Goal: Task Accomplishment & Management: Use online tool/utility

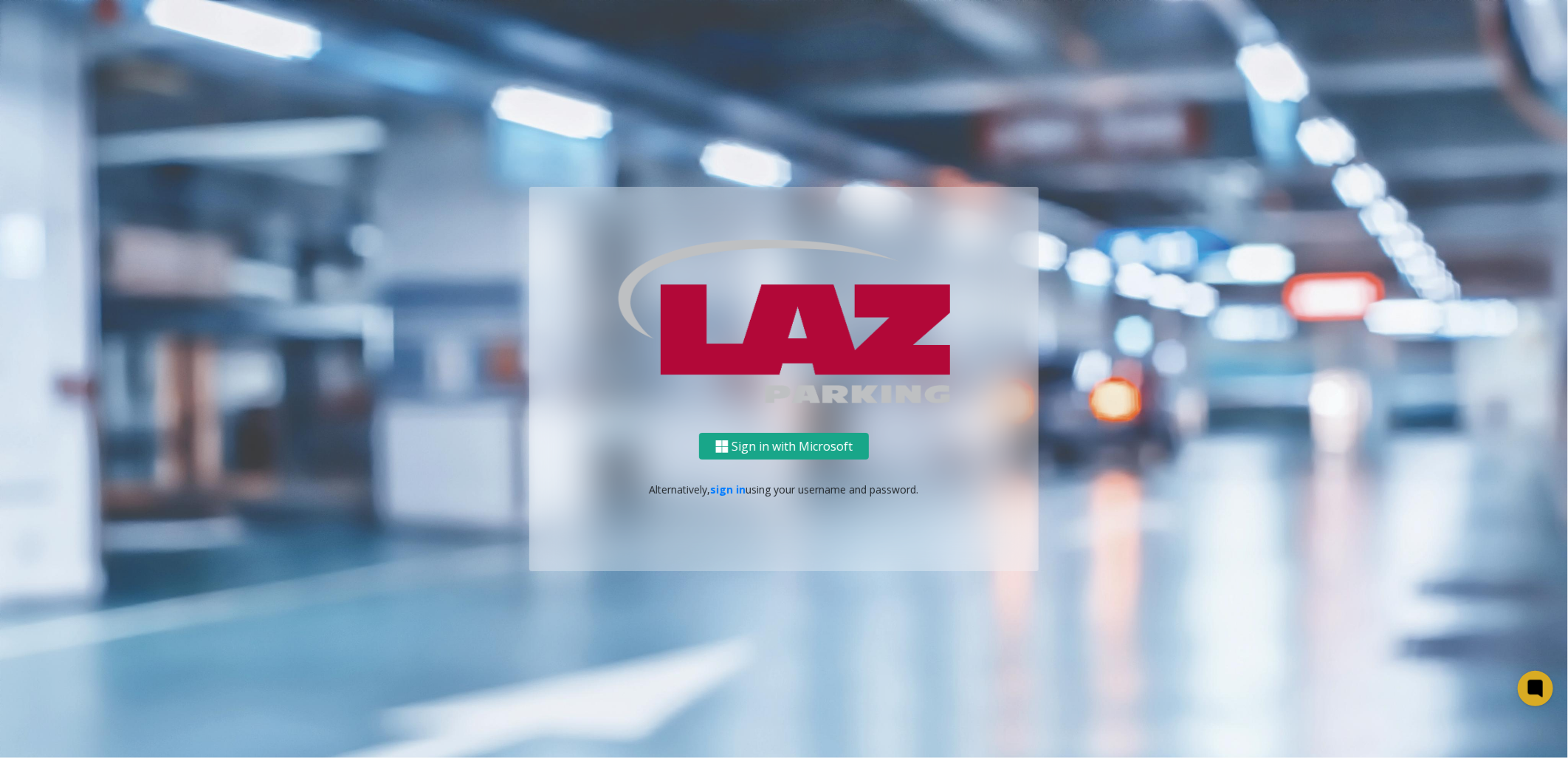
click at [822, 439] on button "Sign in with Microsoft" at bounding box center [784, 447] width 170 height 27
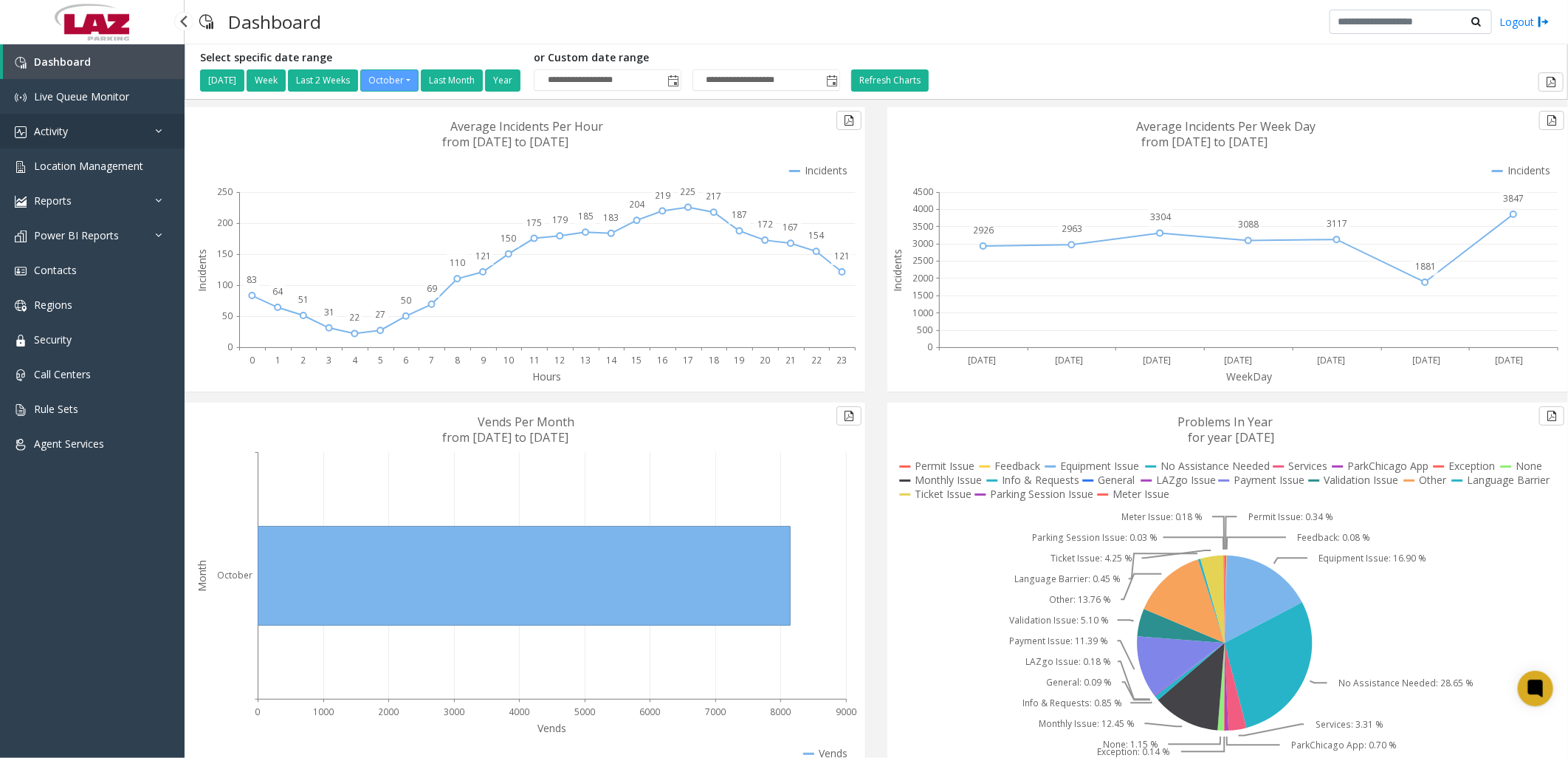
click at [64, 122] on link "Activity" at bounding box center [92, 131] width 184 height 34
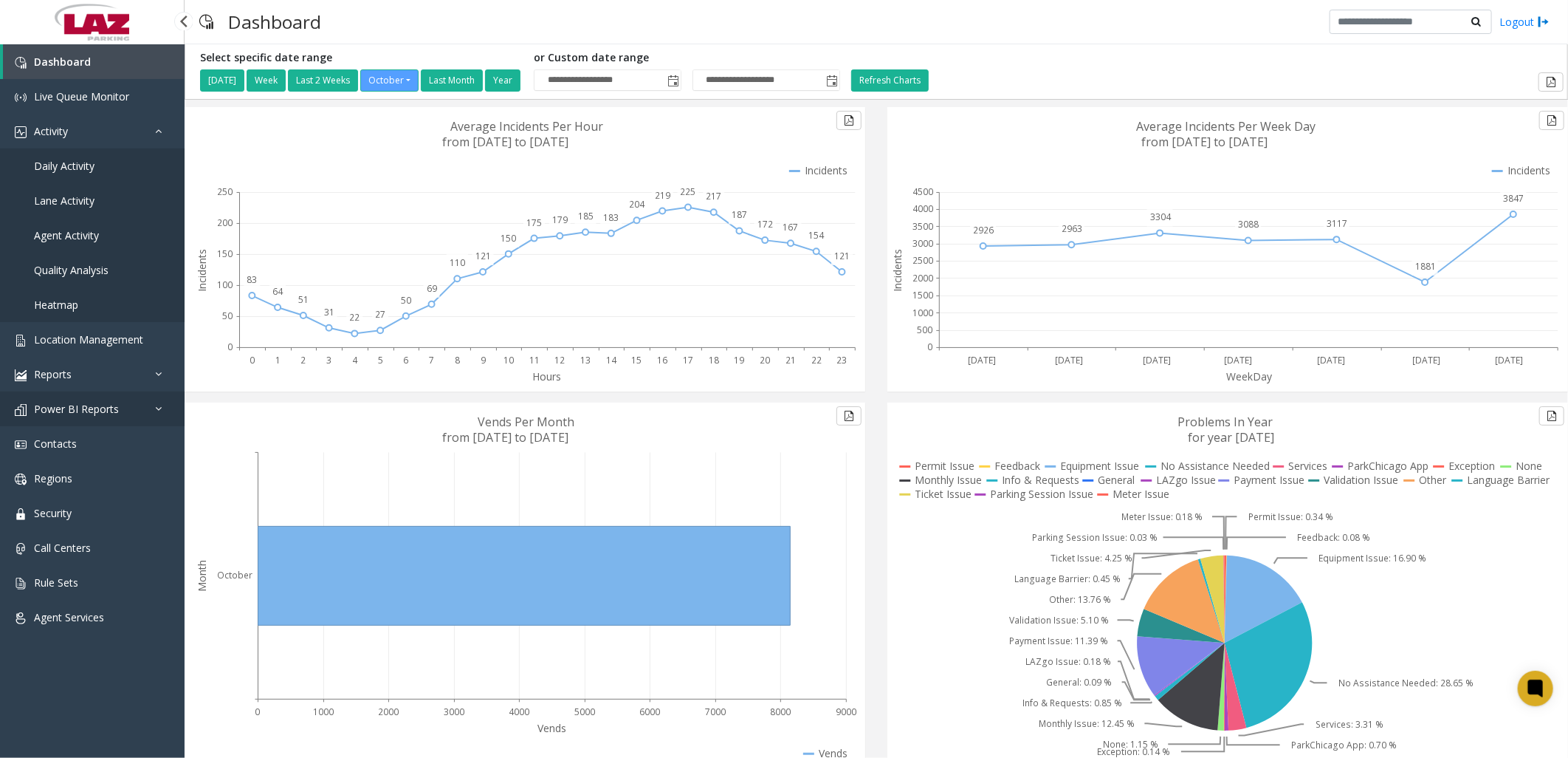
click at [107, 403] on span "Power BI Reports" at bounding box center [76, 408] width 85 height 14
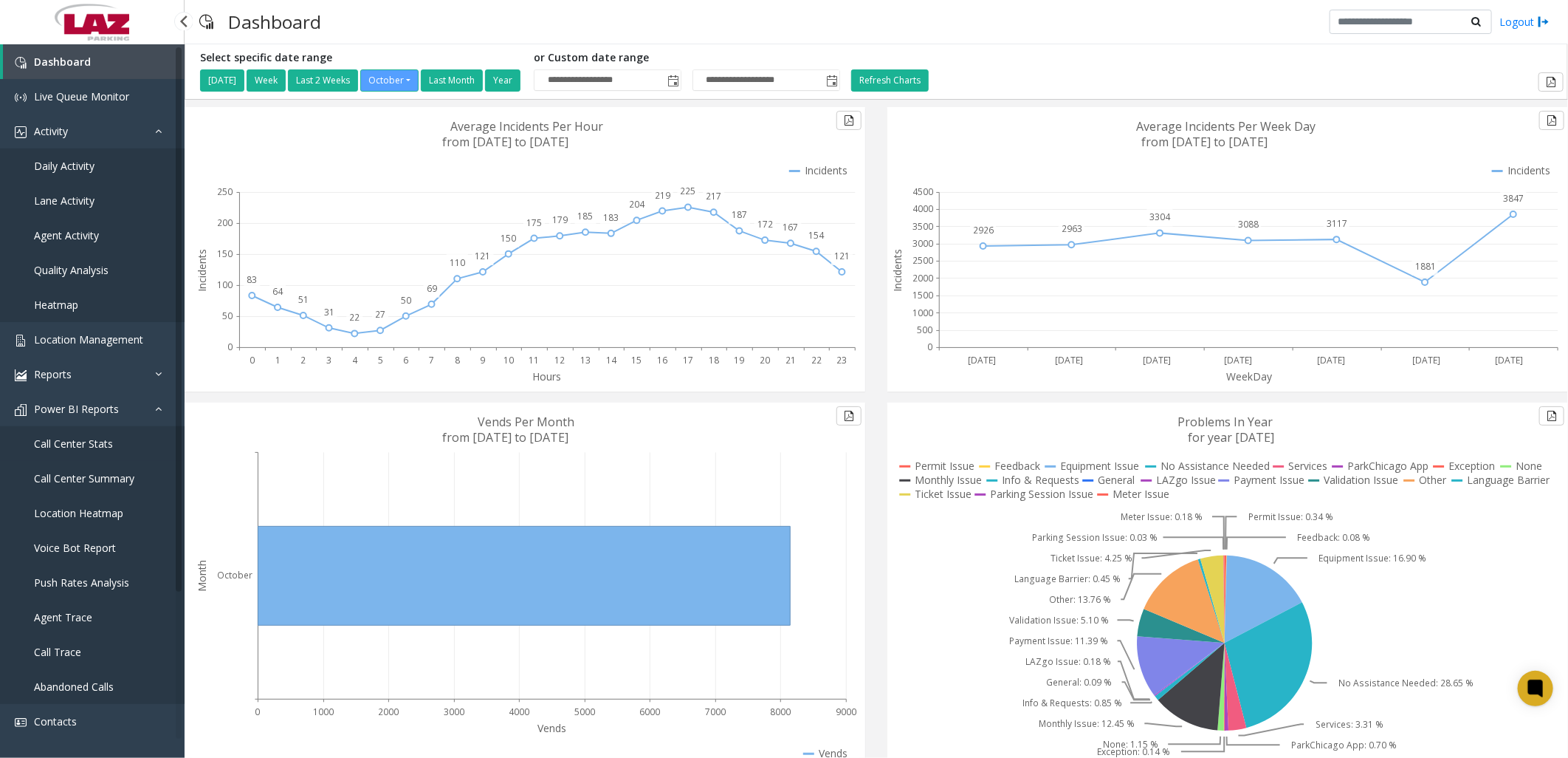
click at [106, 438] on span "Call Center Stats" at bounding box center [73, 443] width 79 height 14
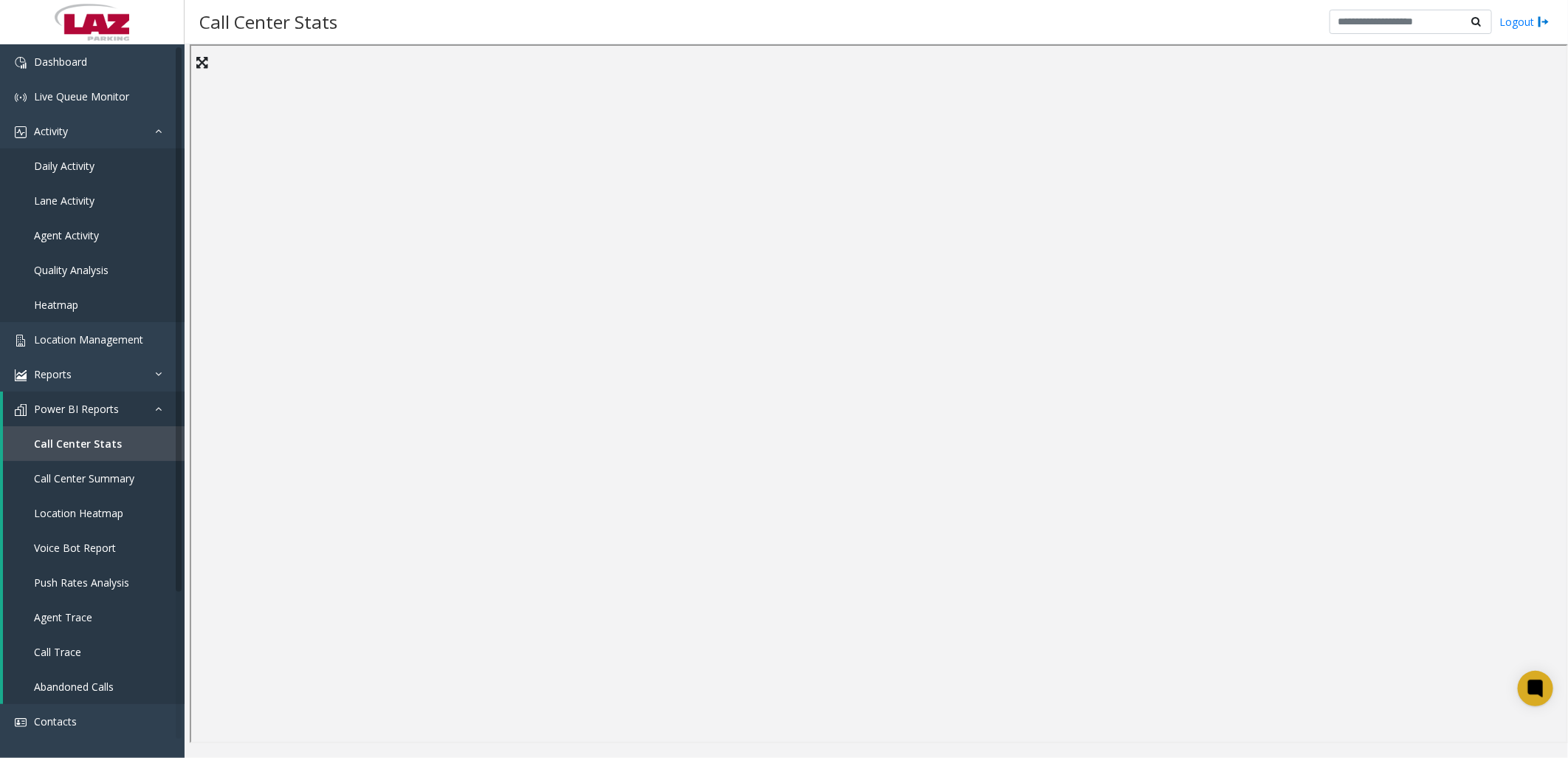
click at [994, 14] on div "Call Center Stats Logout" at bounding box center [876, 22] width 1384 height 44
click at [938, 17] on div "Call Center Stats Logout" at bounding box center [876, 22] width 1384 height 44
click at [61, 165] on span "Daily Activity" at bounding box center [64, 165] width 61 height 14
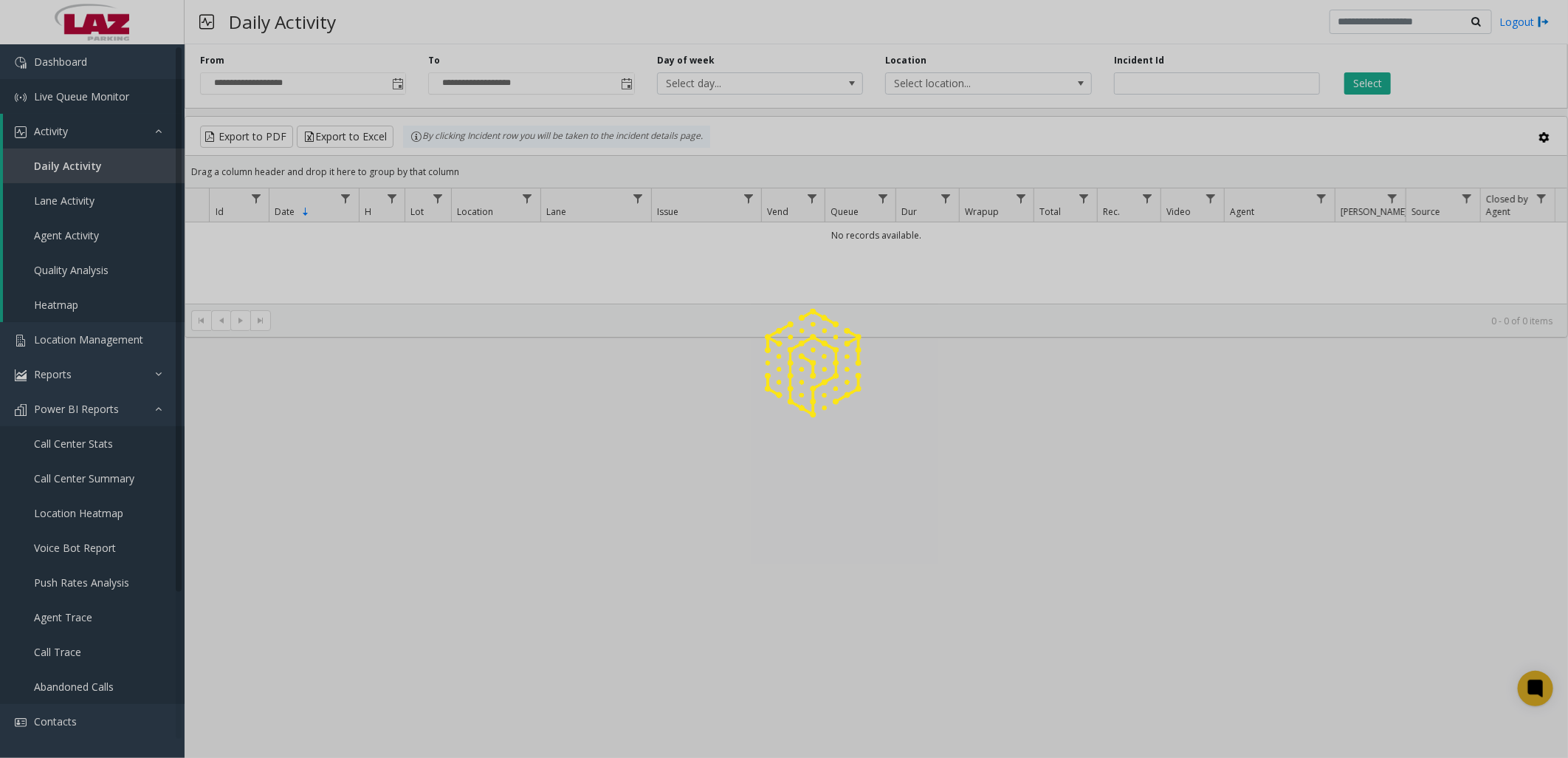
click at [83, 93] on div at bounding box center [784, 379] width 1568 height 758
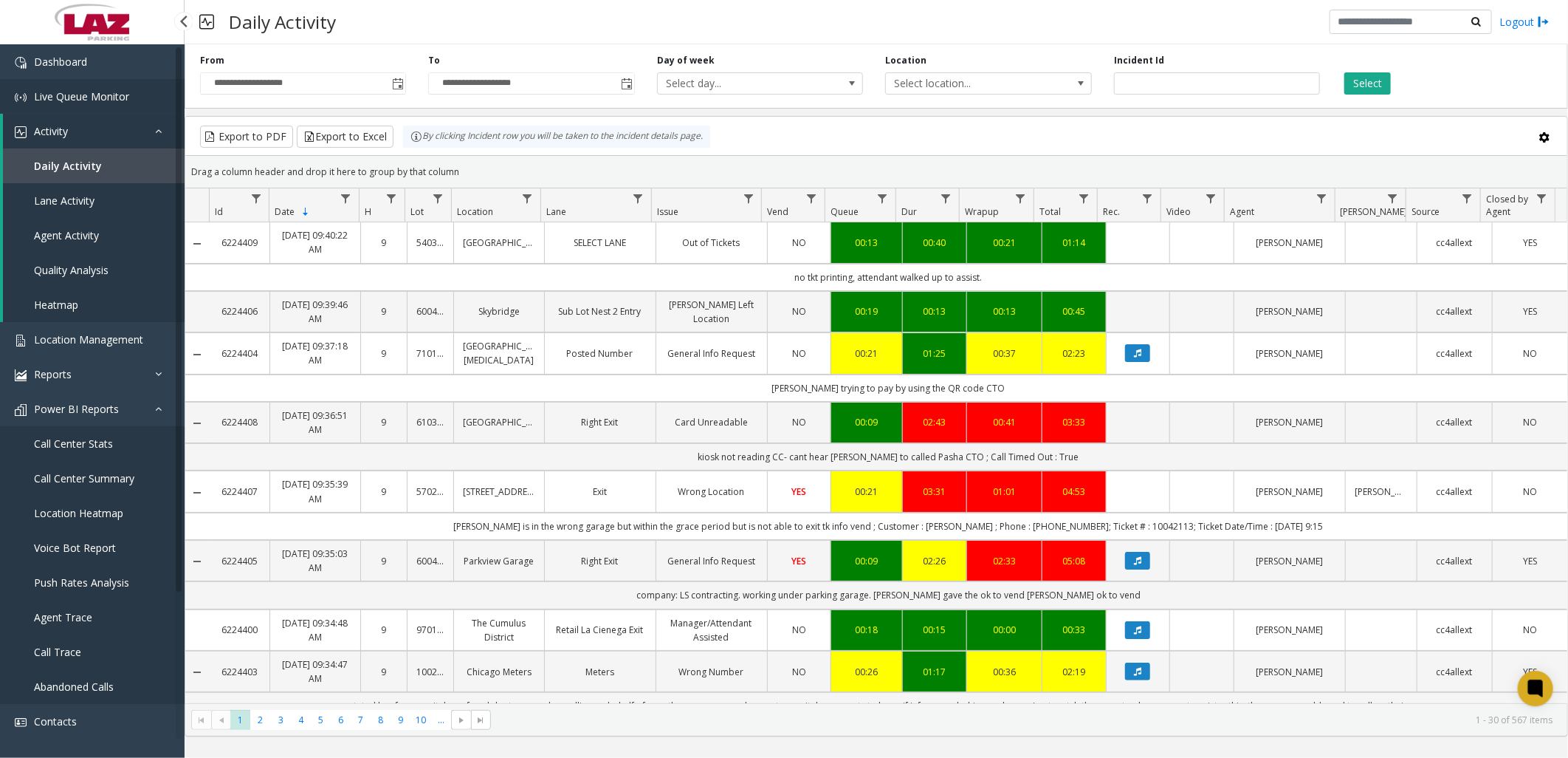
click at [82, 93] on span "Live Queue Monitor" at bounding box center [81, 95] width 95 height 14
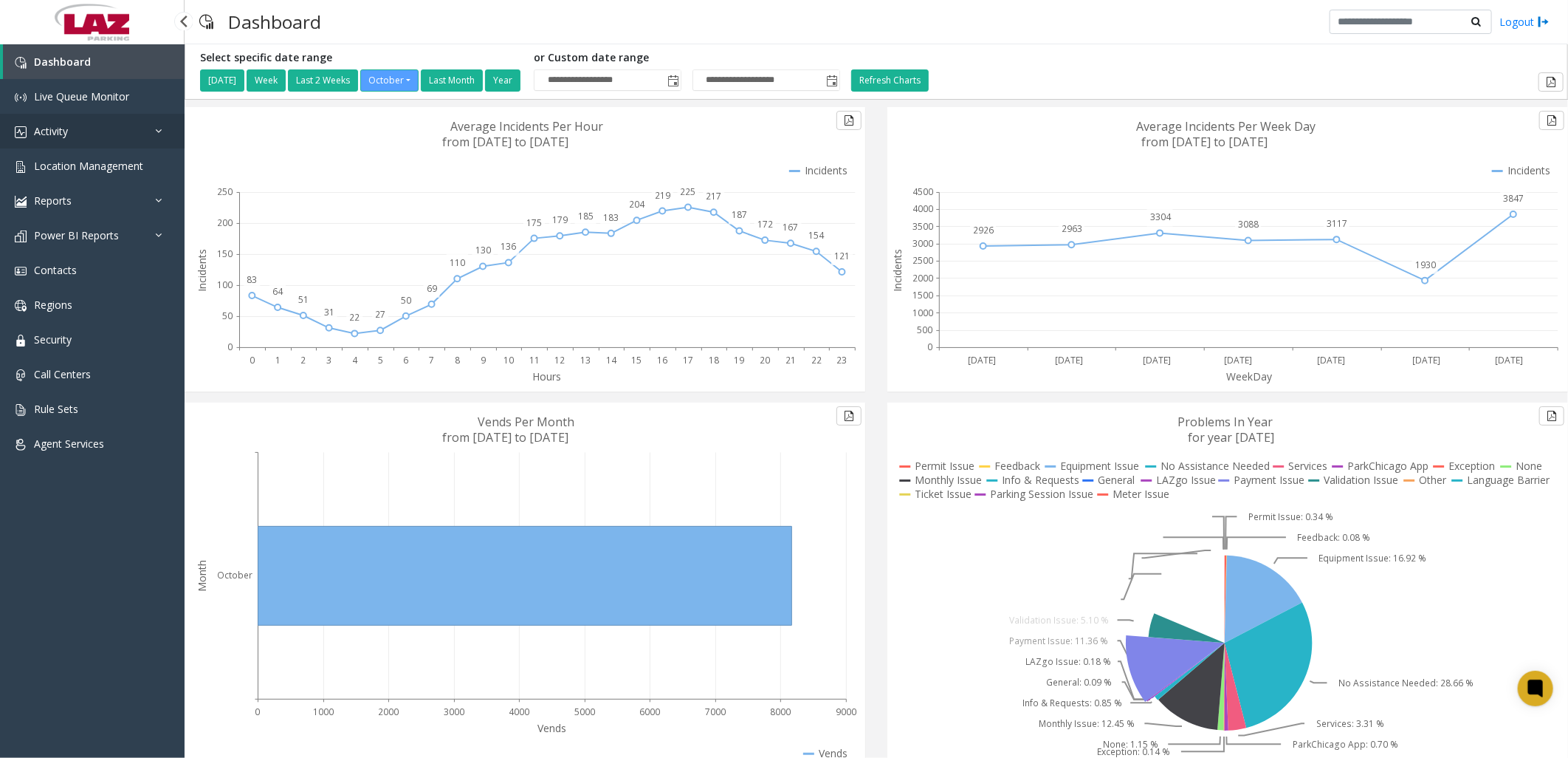
click at [83, 120] on link "Activity" at bounding box center [92, 131] width 184 height 34
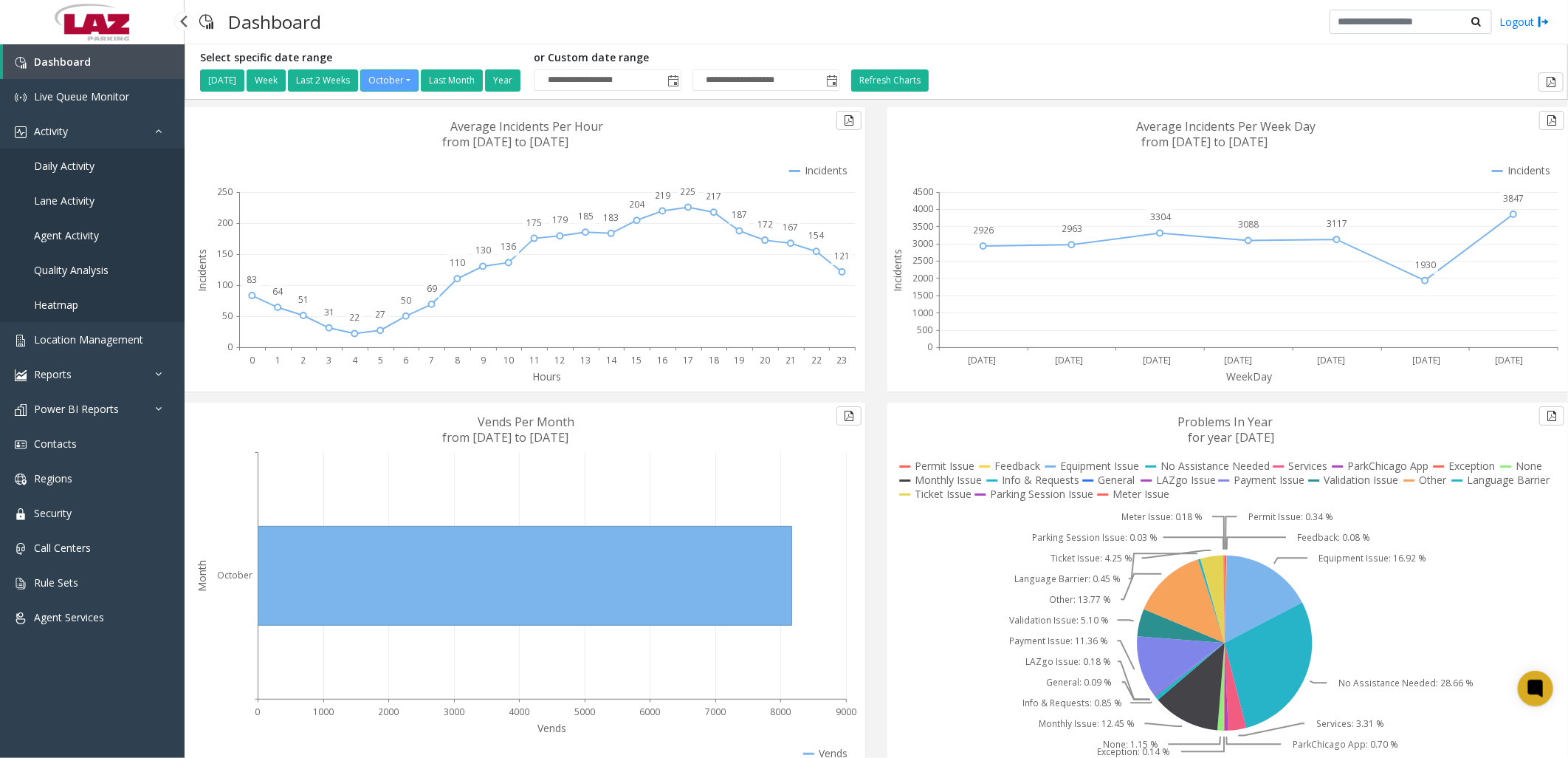
click at [89, 164] on span "Daily Activity" at bounding box center [64, 165] width 61 height 14
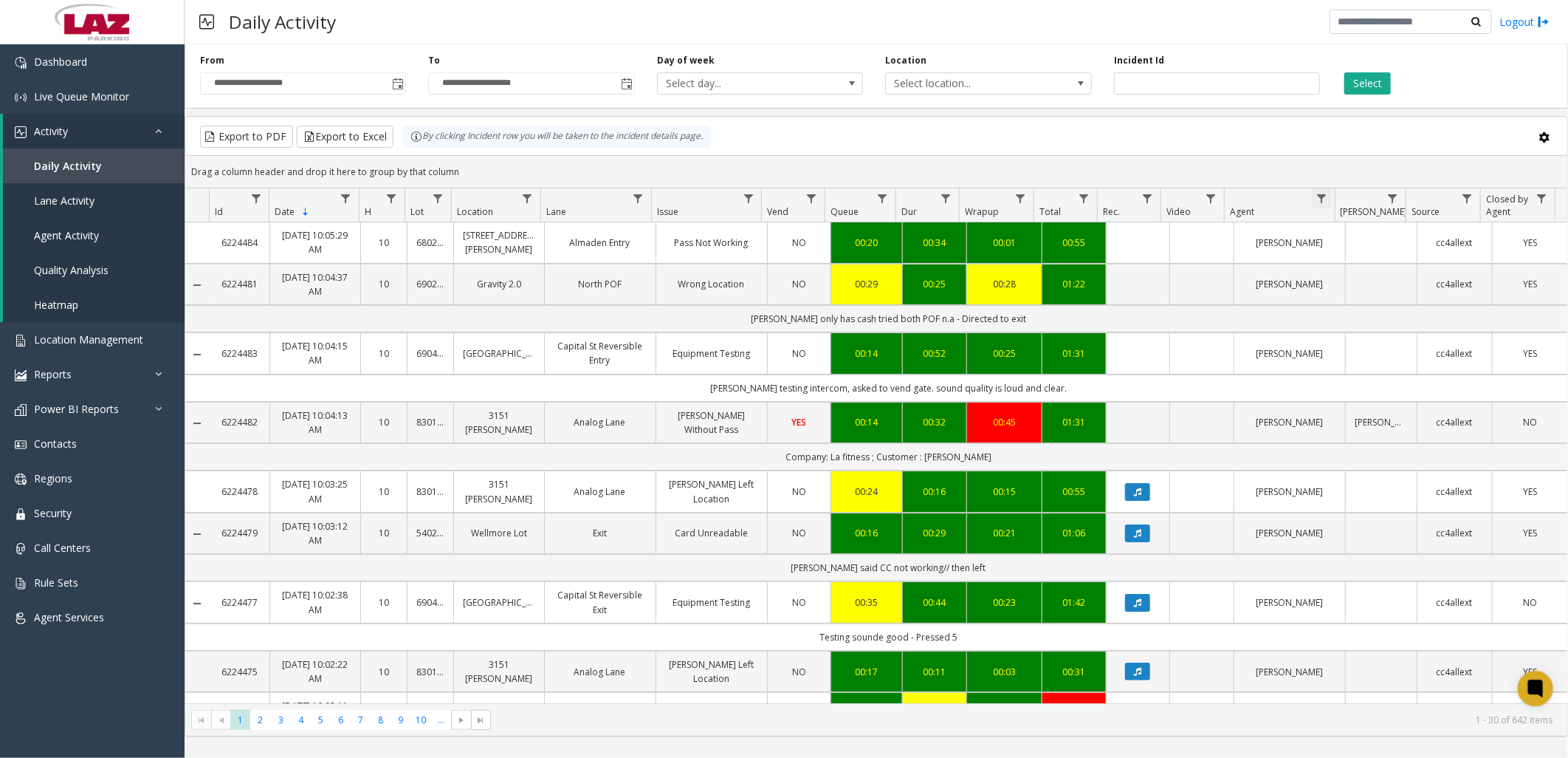
click at [1322, 196] on span "Data table" at bounding box center [1321, 198] width 12 height 12
click at [1364, 259] on input "Agent Filter" at bounding box center [1385, 261] width 126 height 25
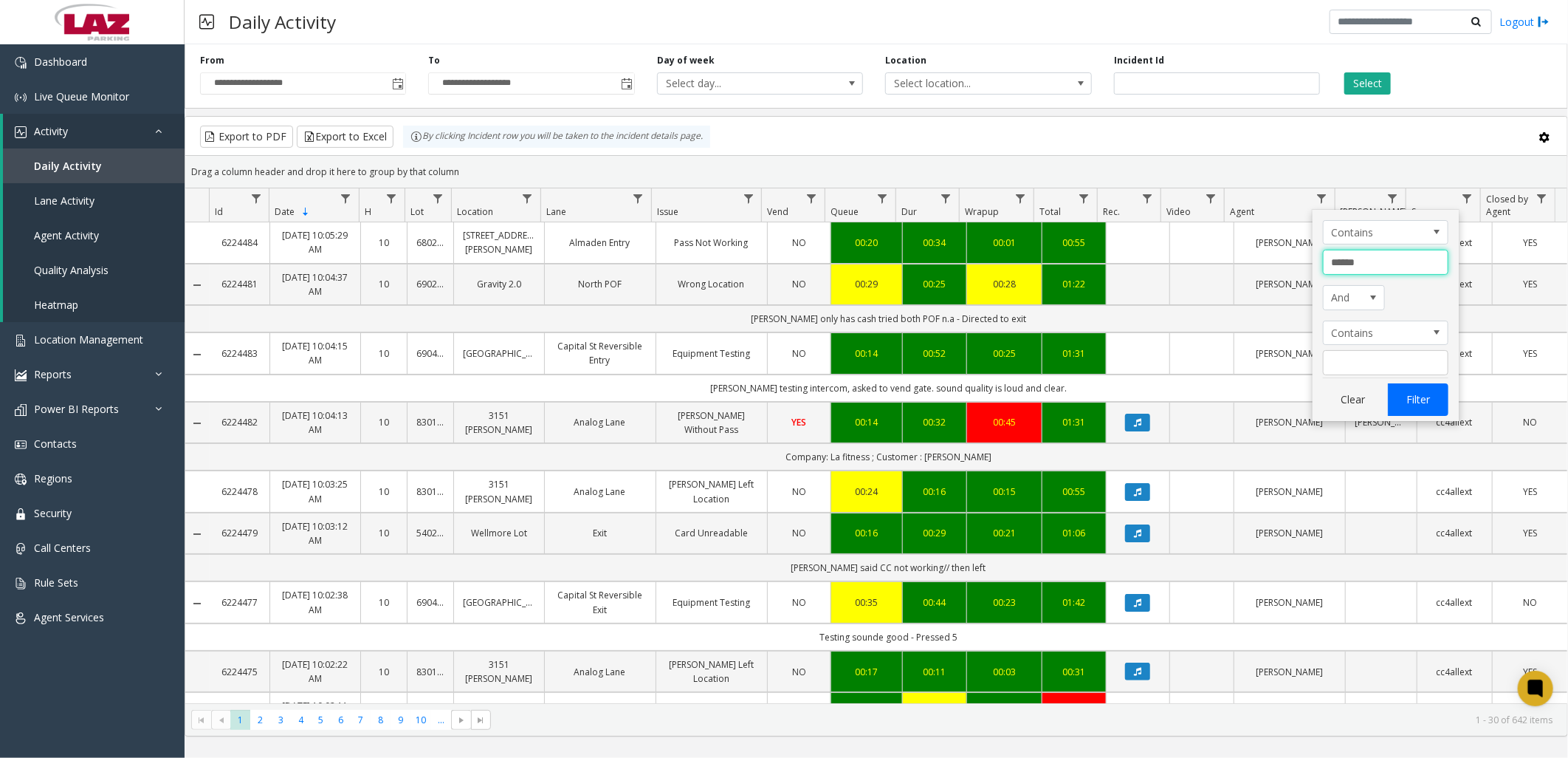
type input "******"
click at [1400, 405] on button "Filter" at bounding box center [1418, 399] width 61 height 33
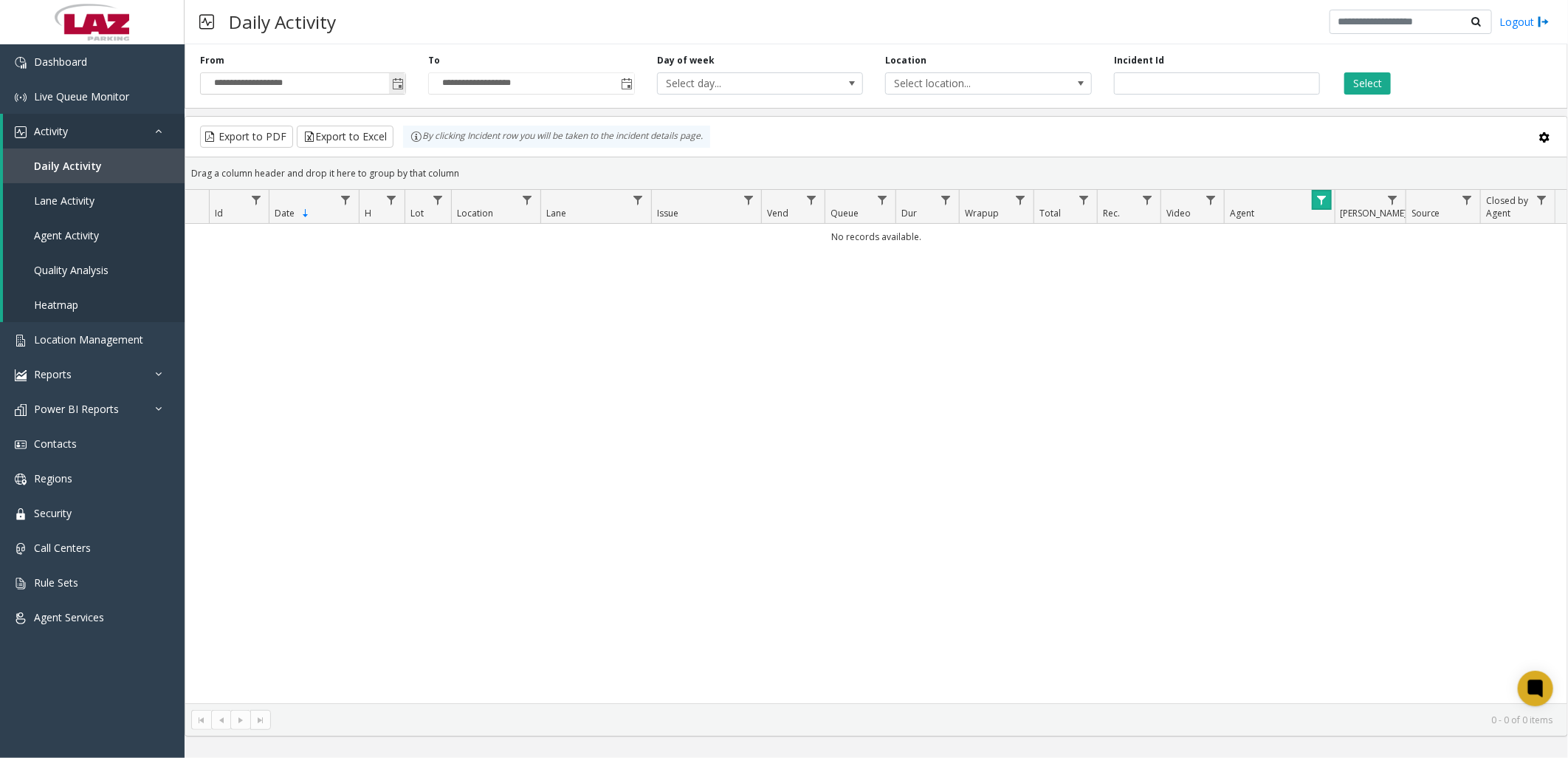
click at [398, 79] on span "Toggle popup" at bounding box center [398, 84] width 12 height 12
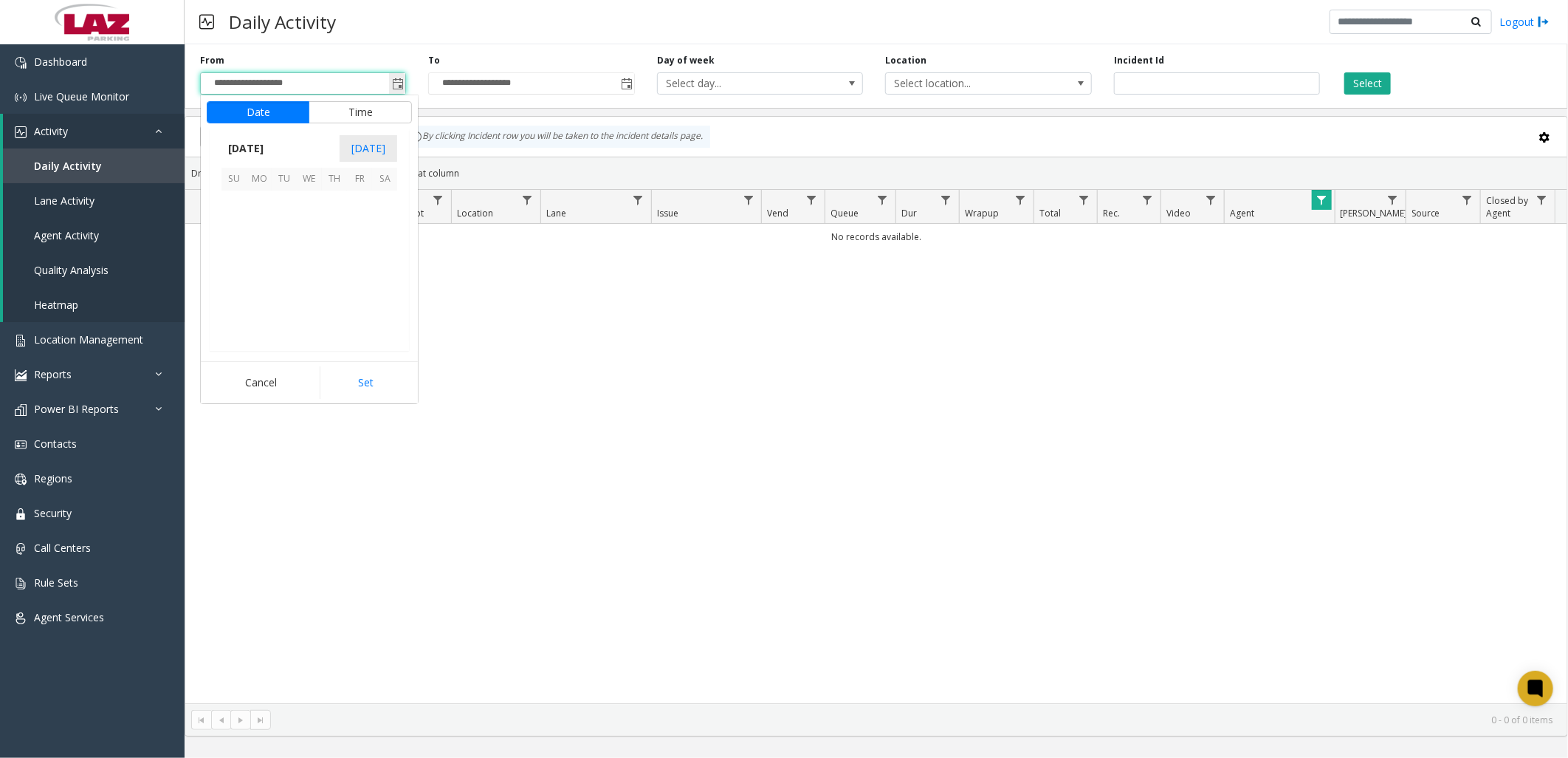
scroll to position [265262, 0]
click at [270, 144] on span "[DATE]" at bounding box center [245, 148] width 49 height 22
click at [247, 175] on span "Jan" at bounding box center [239, 181] width 35 height 35
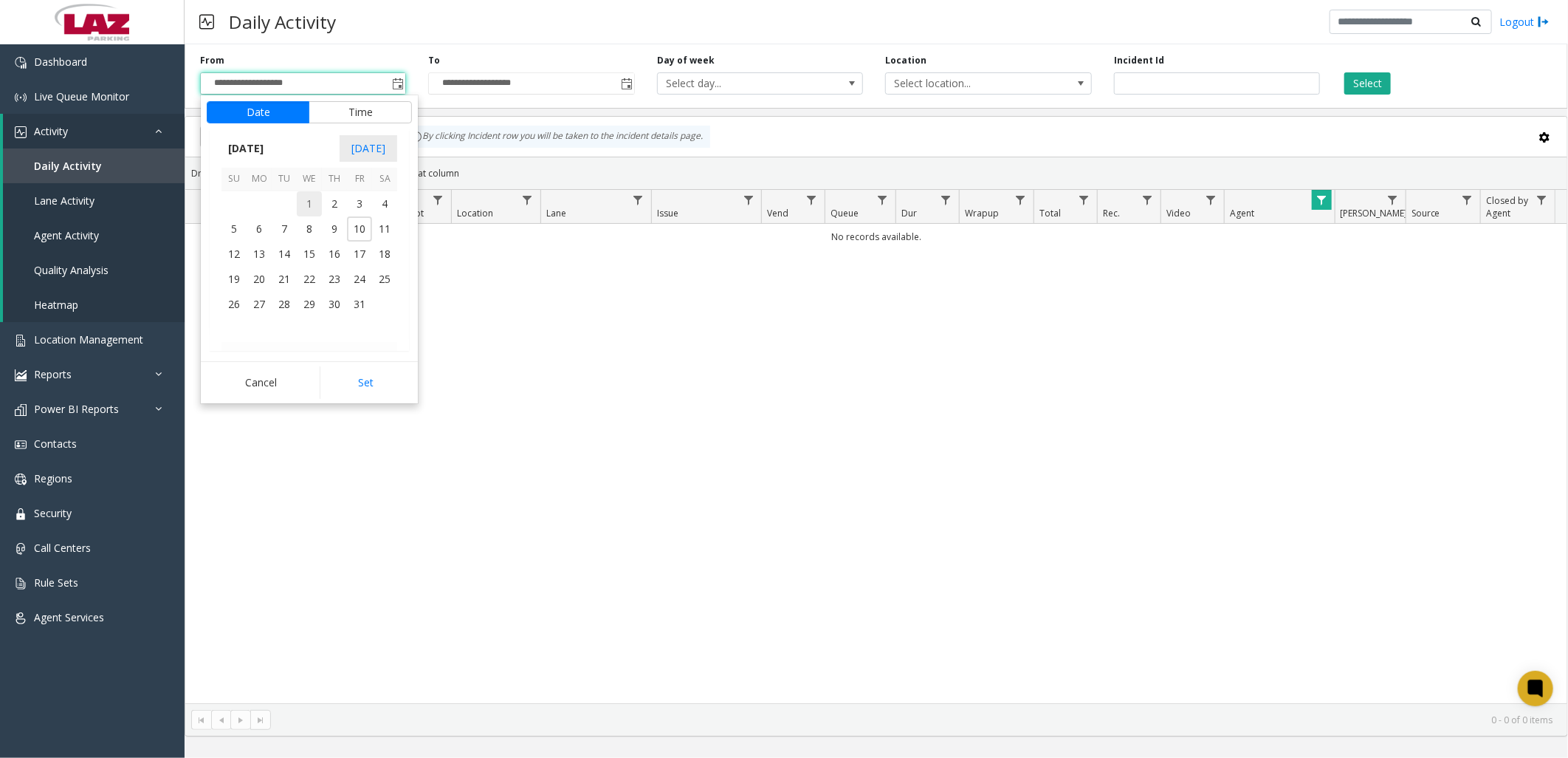
click at [306, 202] on span "1" at bounding box center [309, 204] width 25 height 25
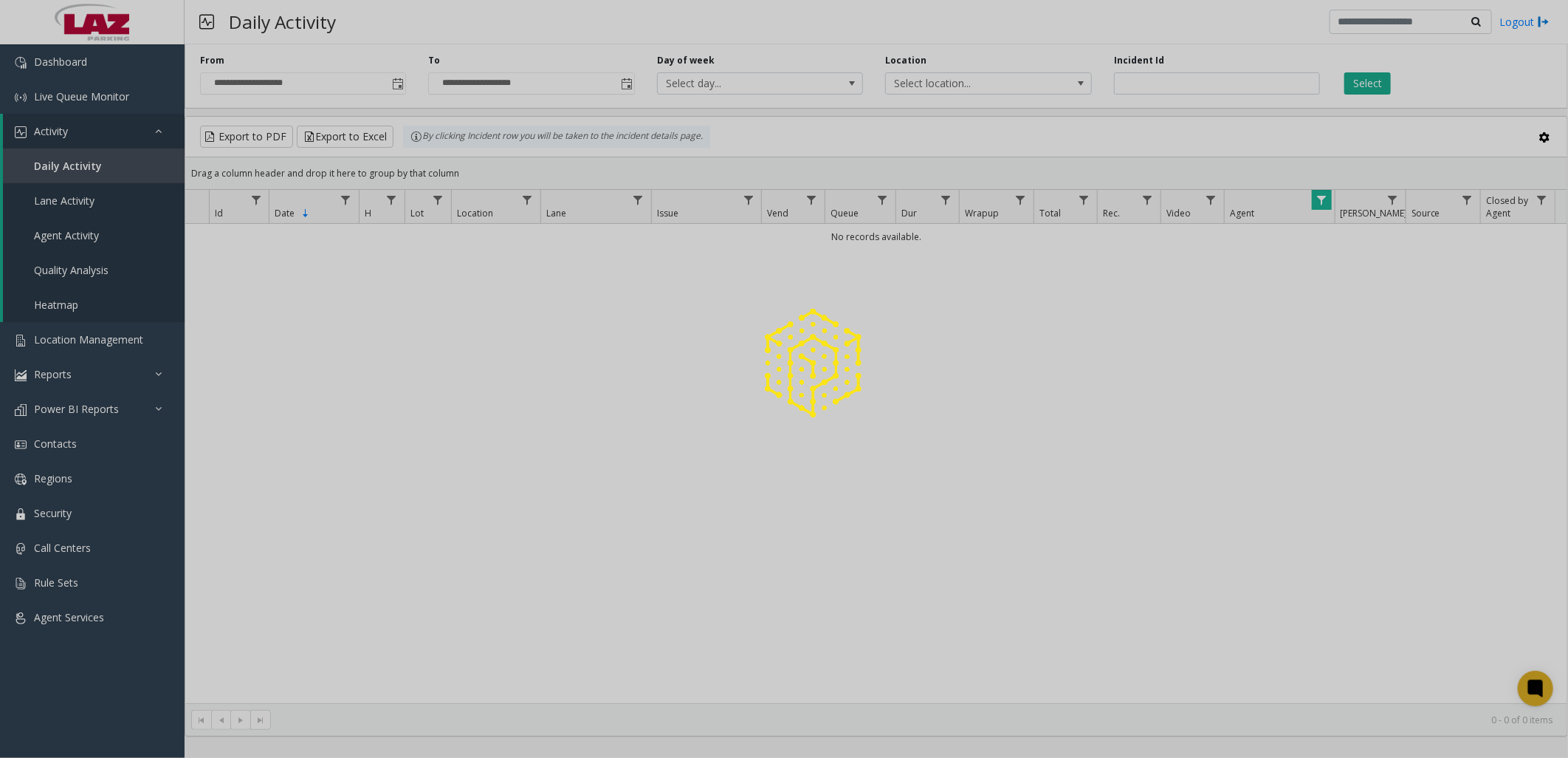
click at [385, 379] on div at bounding box center [784, 379] width 1568 height 758
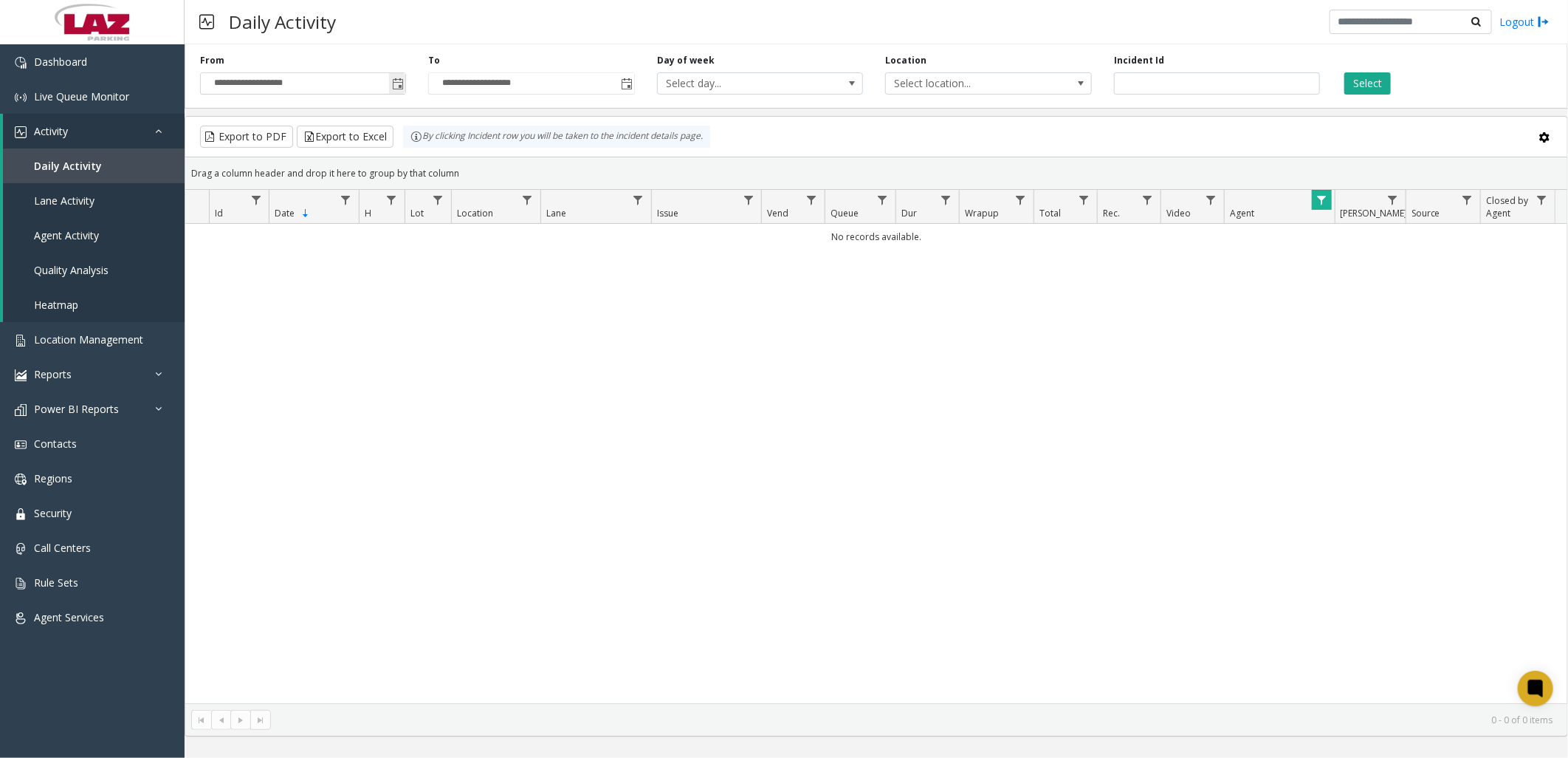
click at [402, 84] on span "Toggle popup" at bounding box center [398, 84] width 12 height 12
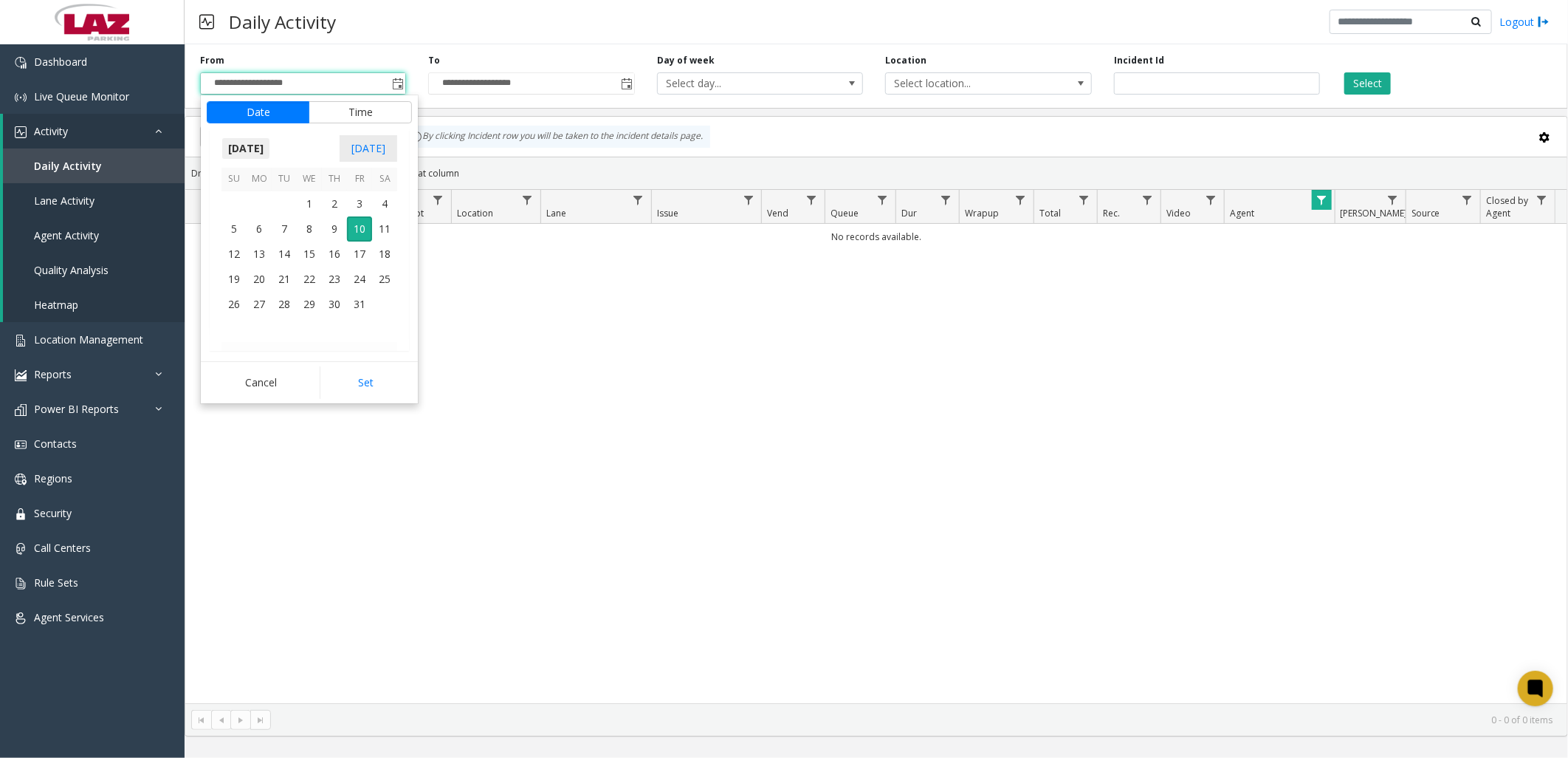
click at [264, 140] on span "[DATE]" at bounding box center [245, 148] width 49 height 22
click at [247, 189] on span "Jan" at bounding box center [239, 181] width 35 height 35
click at [305, 205] on span "1" at bounding box center [309, 204] width 25 height 25
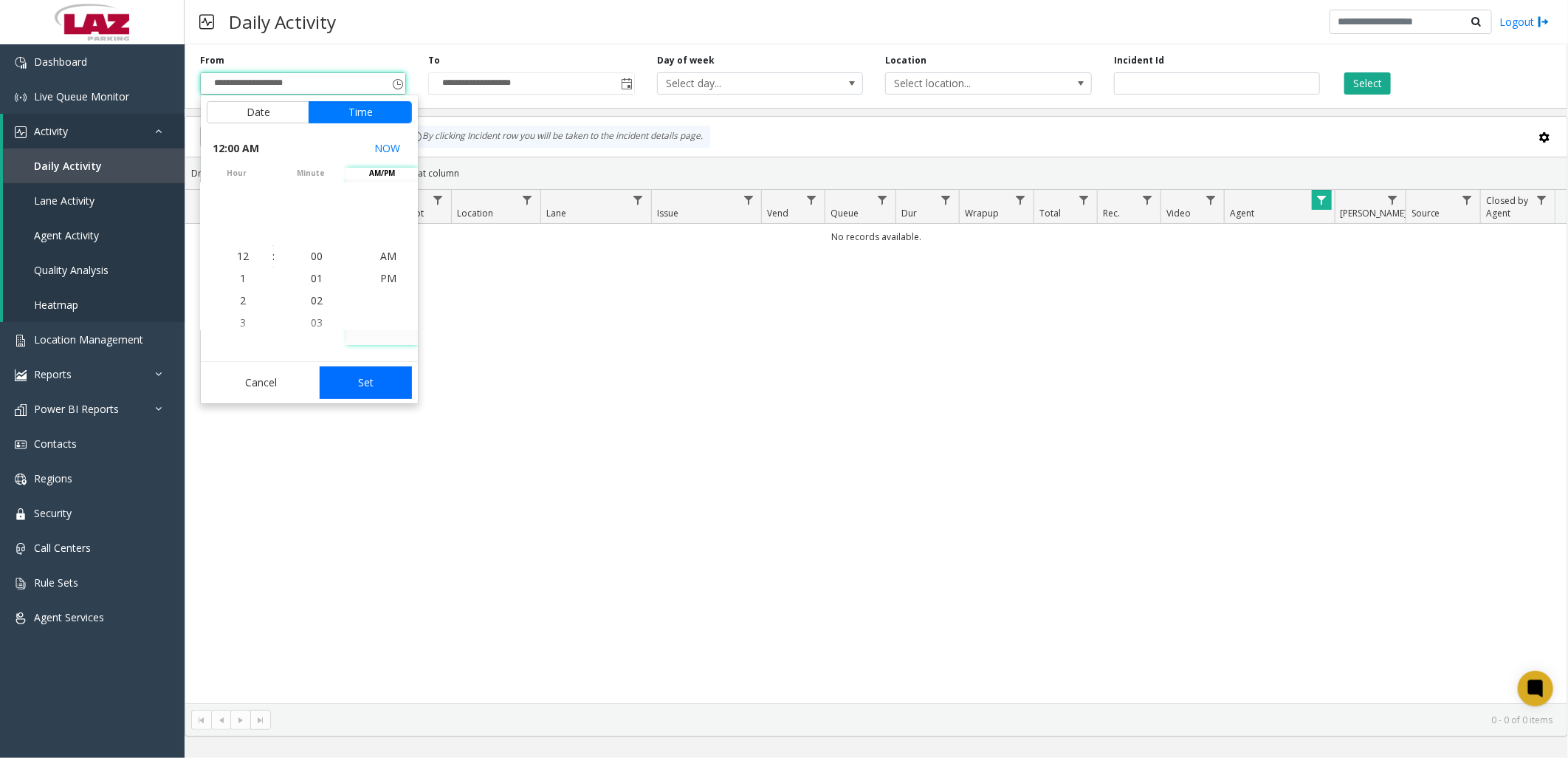
click at [365, 381] on button "Set" at bounding box center [366, 383] width 93 height 33
type input "**********"
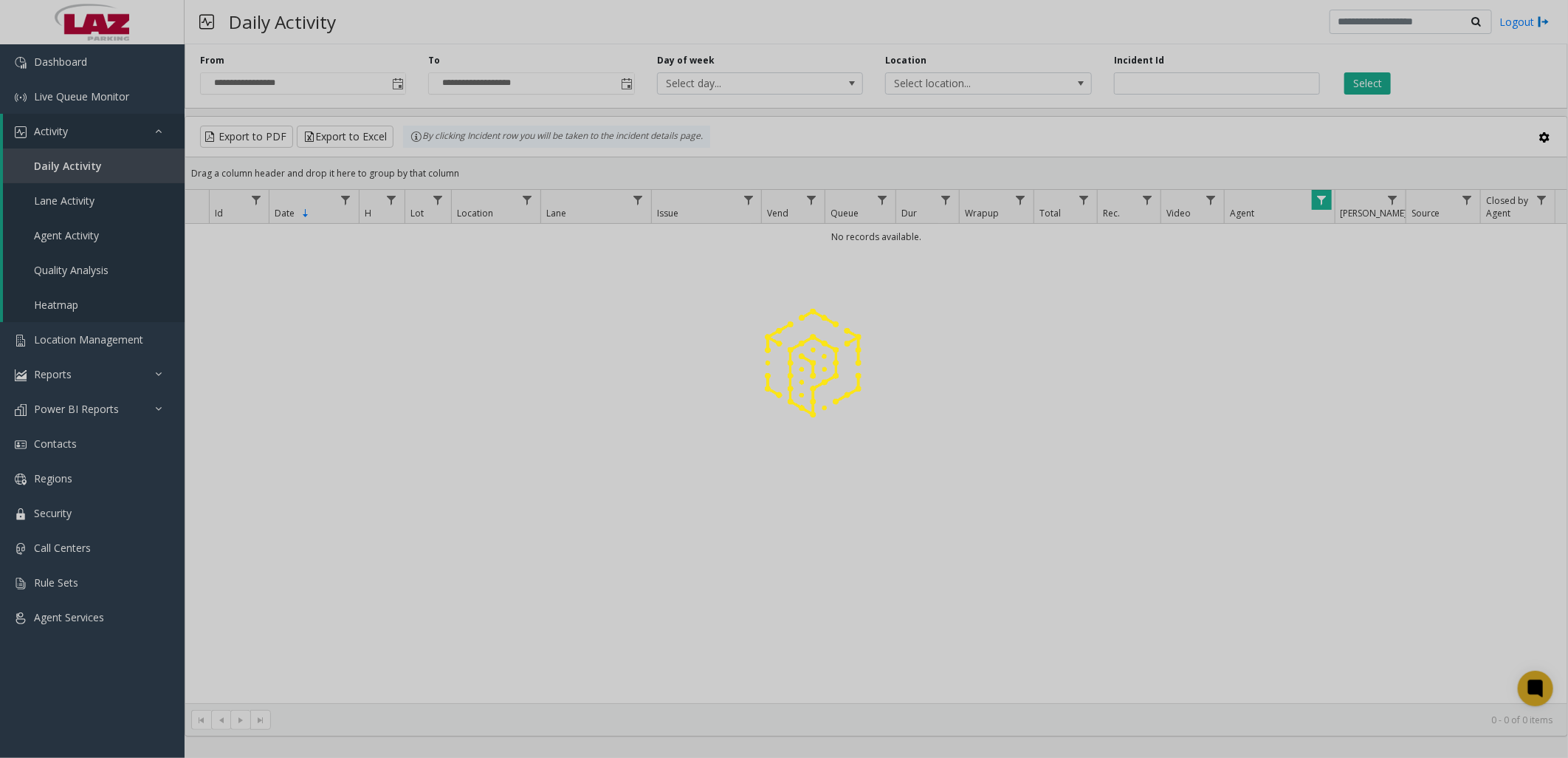
click at [1376, 87] on div at bounding box center [784, 379] width 1568 height 758
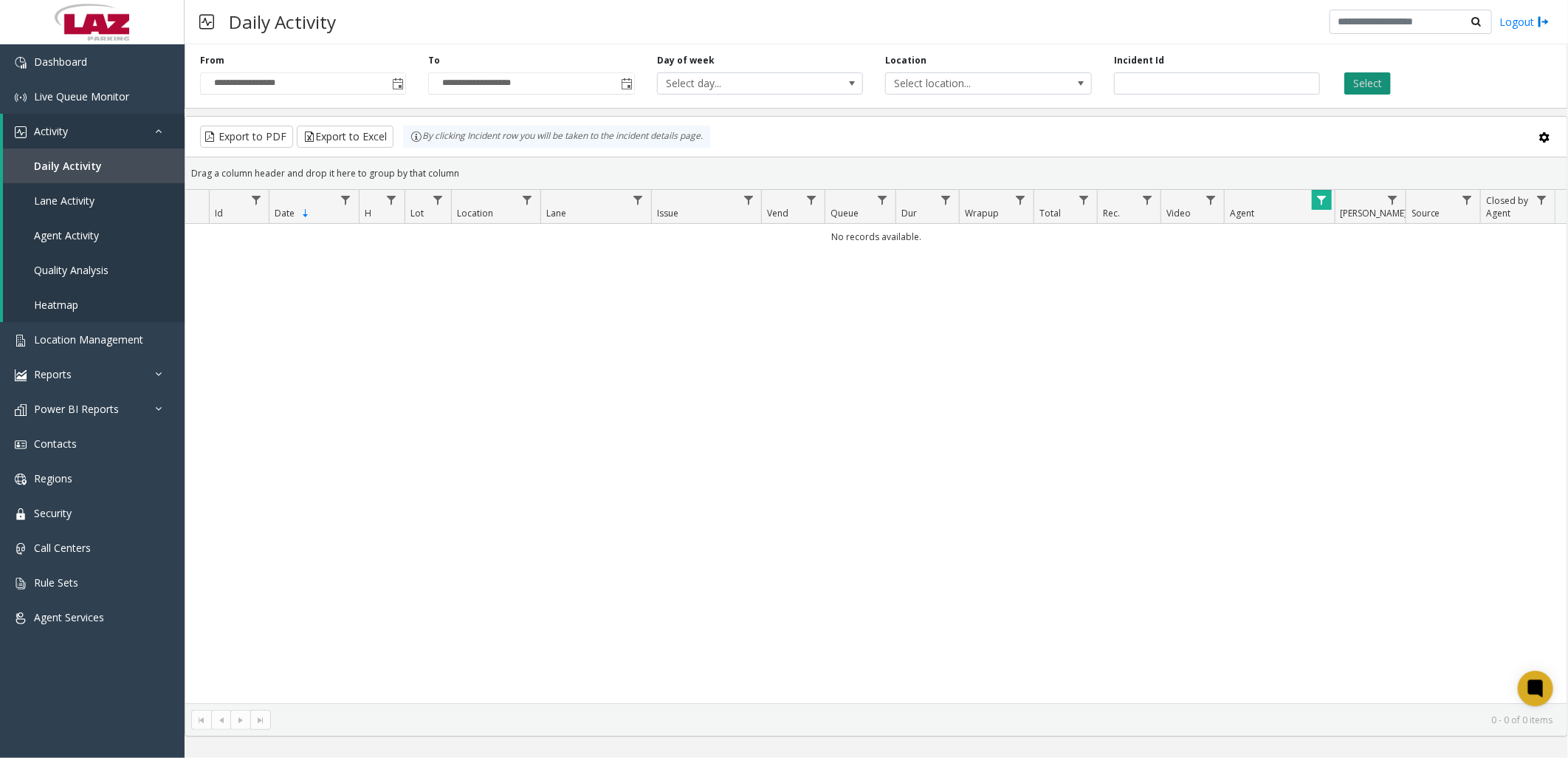
click at [1374, 79] on button "Select" at bounding box center [1368, 83] width 46 height 22
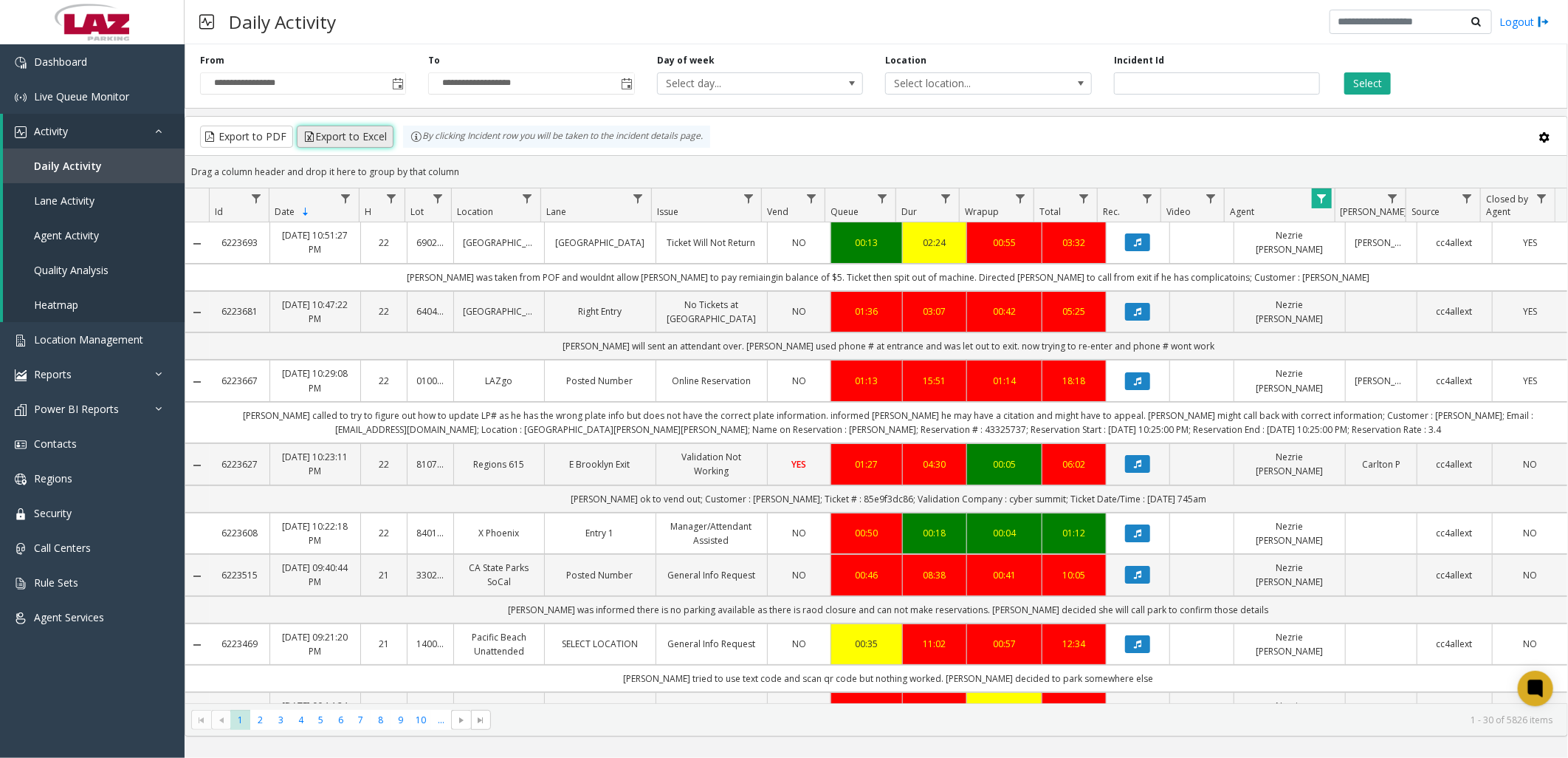
click at [370, 140] on button "Export to Excel" at bounding box center [345, 137] width 97 height 22
